Goal: Find specific page/section: Find specific page/section

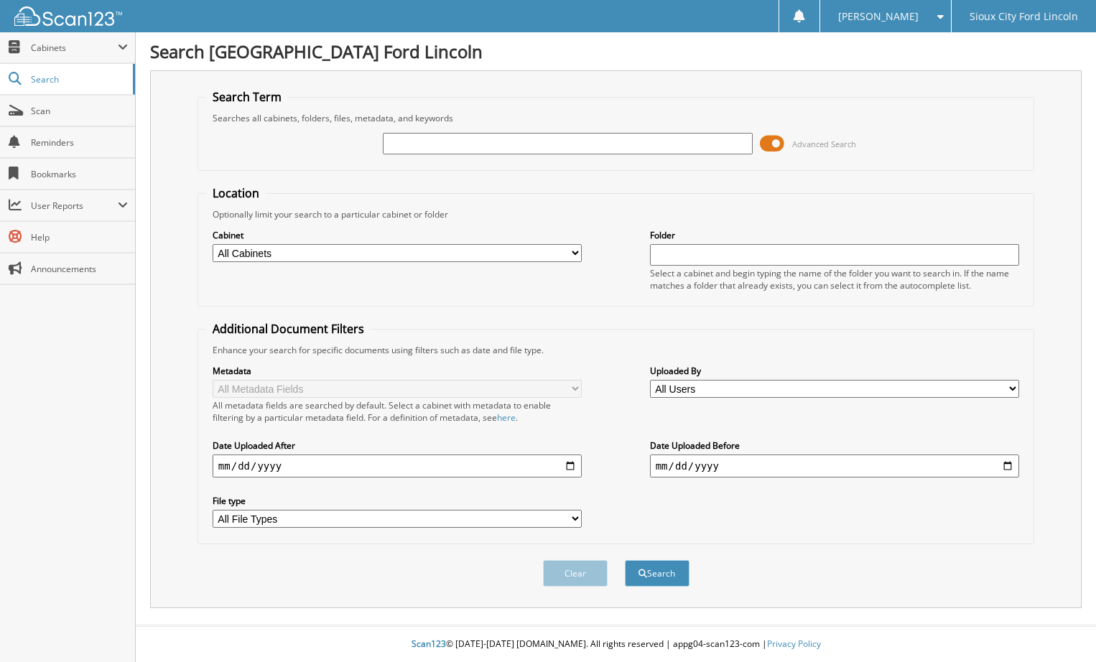
click at [425, 138] on input "text" at bounding box center [567, 144] width 369 height 22
type input "946273"
click at [625, 560] on button "Search" at bounding box center [657, 573] width 65 height 27
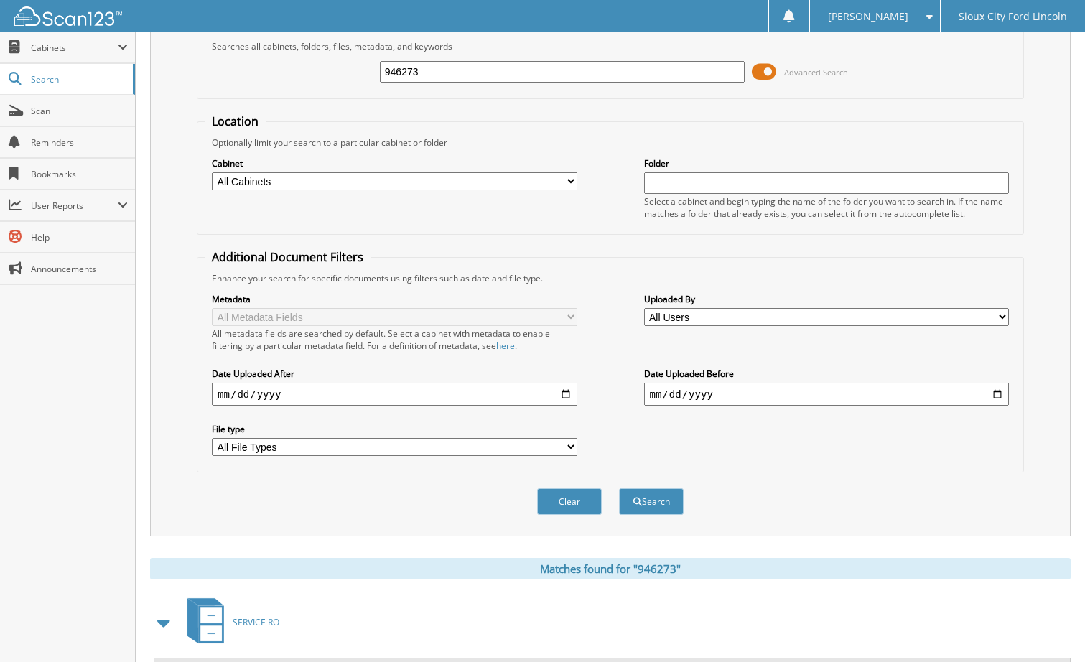
scroll to position [216, 0]
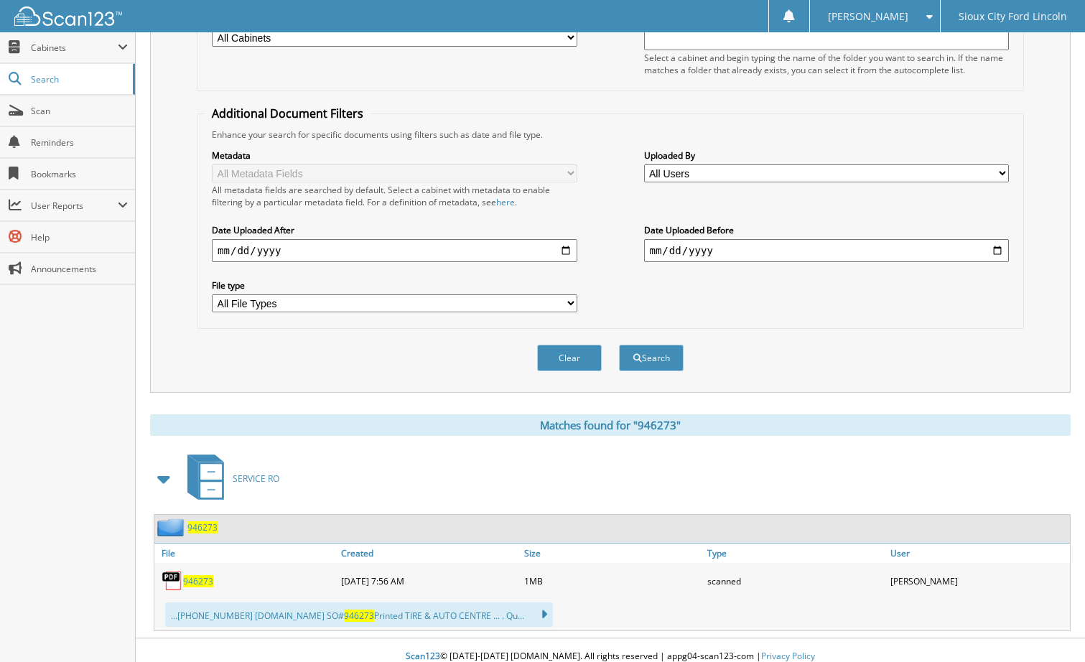
click at [210, 585] on span "946273" at bounding box center [198, 581] width 30 height 12
